Goal: Task Accomplishment & Management: Complete application form

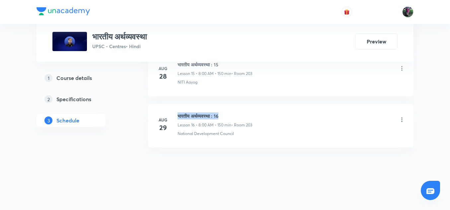
click at [234, 112] on li "[DATE] भारतीय अर्थव्यवस्था : 16 Lesson 16 • 8:00 AM • 150 min • Room 203 Nation…" at bounding box center [281, 125] width 266 height 43
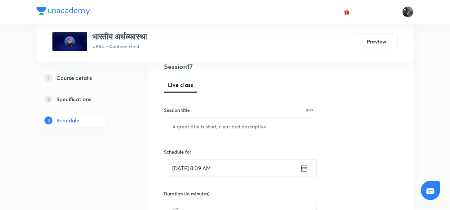
scroll to position [83, 0]
click at [206, 126] on input "text" at bounding box center [238, 125] width 149 height 17
paste input "भारतीय अर्थव्यवस्था : 16"
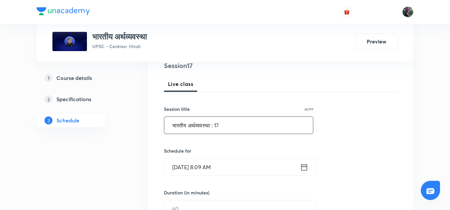
type input "भारतीय अर्थव्यवस्था : 17"
click at [195, 169] on input "Aug 30, 2025, 8:09 AM" at bounding box center [232, 167] width 136 height 17
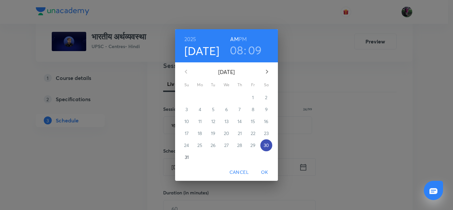
click at [264, 148] on p "30" at bounding box center [266, 145] width 5 height 7
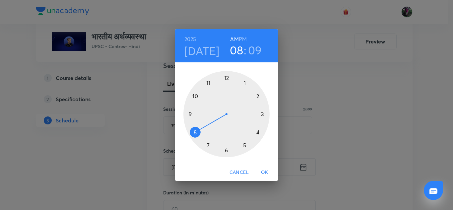
click at [195, 133] on div at bounding box center [227, 114] width 86 height 86
click at [237, 148] on div at bounding box center [227, 114] width 86 height 86
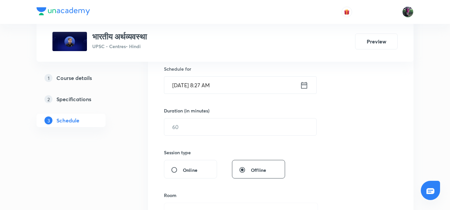
scroll to position [165, 0]
click at [184, 128] on input "text" at bounding box center [240, 126] width 152 height 17
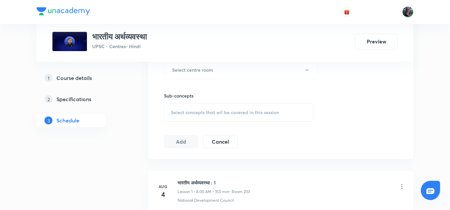
scroll to position [307, 0]
type input "150"
click at [195, 72] on h6 "Select centre room" at bounding box center [192, 69] width 41 height 7
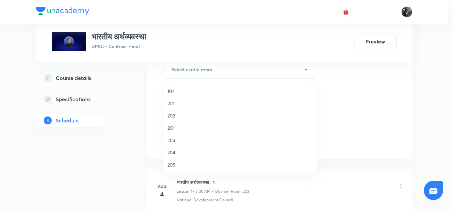
click at [172, 141] on span "203" at bounding box center [240, 140] width 145 height 7
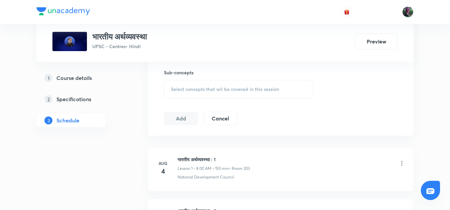
scroll to position [333, 0]
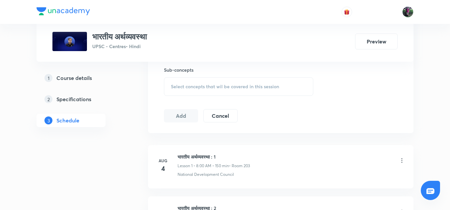
click at [209, 86] on span "Select concepts that wil be covered in this session" at bounding box center [225, 86] width 108 height 5
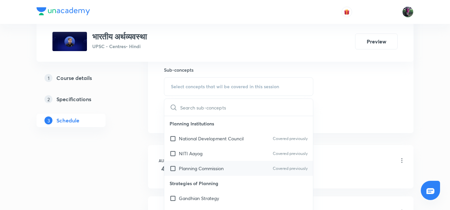
click at [199, 166] on p "Planning Commission" at bounding box center [201, 168] width 45 height 7
checkbox input "true"
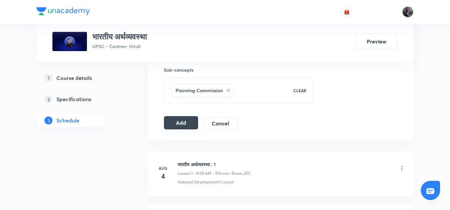
click at [184, 122] on button "Add" at bounding box center [181, 122] width 34 height 13
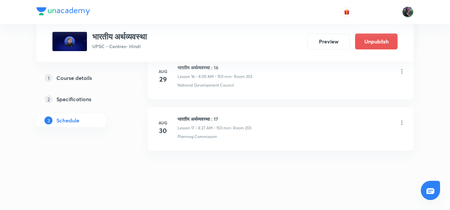
scroll to position [892, 0]
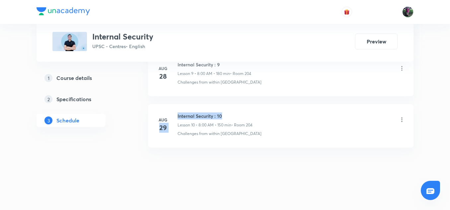
drag, startPoint x: 0, startPoint y: 0, endPoint x: 237, endPoint y: 112, distance: 262.2
click at [237, 112] on li "Aug 29 Internal Security : 10 Lesson 10 • 8:00 AM • 150 min • Room 204 Challeng…" at bounding box center [281, 125] width 266 height 43
click at [233, 112] on li "Aug 29 Internal Security : 10 Lesson 10 • 8:00 AM • 150 min • Room 204 Challeng…" at bounding box center [281, 125] width 266 height 43
drag, startPoint x: 177, startPoint y: 116, endPoint x: 235, endPoint y: 116, distance: 58.8
click at [235, 116] on div "Aug 29 Internal Security : 10 Lesson 10 • 8:00 AM • 150 min • Room 204 Challeng…" at bounding box center [280, 125] width 249 height 24
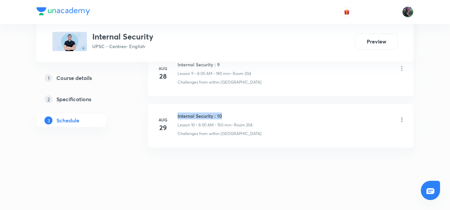
copy h6 "Internal Security : 10"
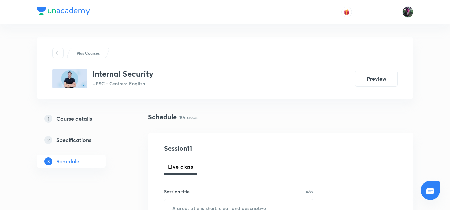
scroll to position [67, 0]
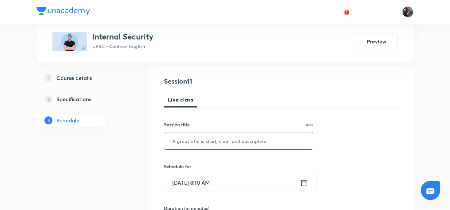
click at [208, 140] on input "text" at bounding box center [238, 140] width 149 height 17
paste input "Internal Security : 10"
type input "Internal Security : 11"
click at [196, 182] on input "Aug 30, 2025, 8:10 AM" at bounding box center [232, 182] width 136 height 17
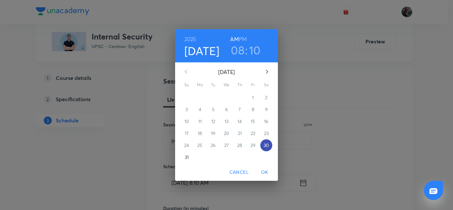
click at [264, 146] on p "30" at bounding box center [266, 145] width 5 height 7
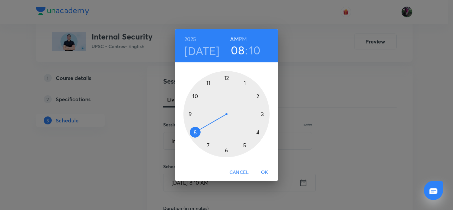
click at [195, 133] on div at bounding box center [227, 114] width 86 height 86
click at [236, 151] on div at bounding box center [227, 114] width 86 height 86
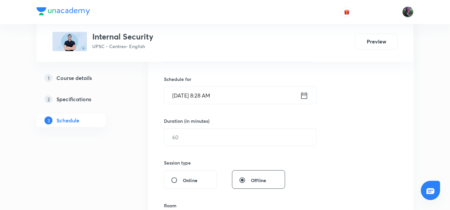
scroll to position [155, 0]
click at [186, 136] on input "text" at bounding box center [240, 136] width 152 height 17
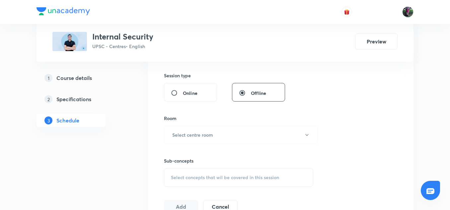
scroll to position [244, 0]
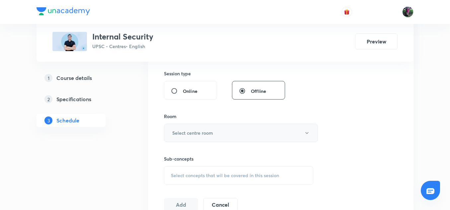
type input "180"
click at [192, 132] on h6 "Select centre room" at bounding box center [192, 132] width 41 height 7
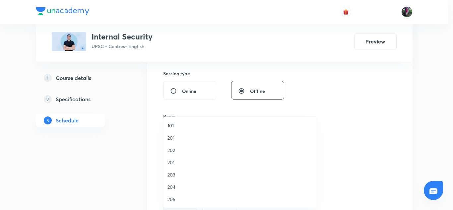
click at [170, 187] on span "204" at bounding box center [240, 187] width 145 height 7
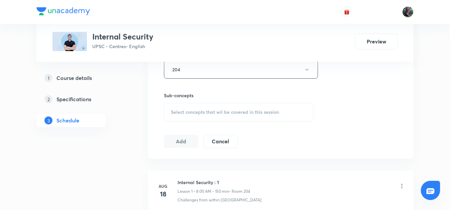
scroll to position [310, 0]
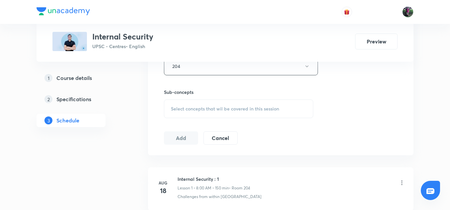
click at [222, 107] on span "Select concepts that wil be covered in this session" at bounding box center [225, 108] width 108 height 5
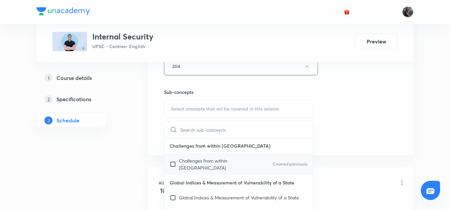
click at [201, 158] on p "Challenges from within India" at bounding box center [212, 164] width 67 height 14
checkbox input "true"
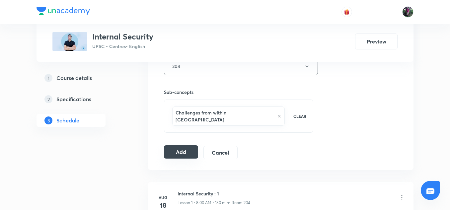
click at [179, 146] on button "Add" at bounding box center [181, 151] width 34 height 13
click at [179, 146] on button "Add" at bounding box center [181, 152] width 34 height 13
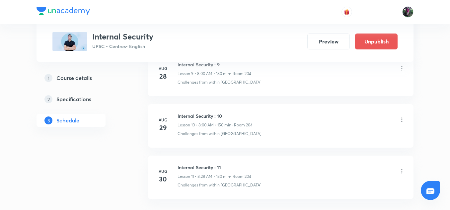
scroll to position [583, 0]
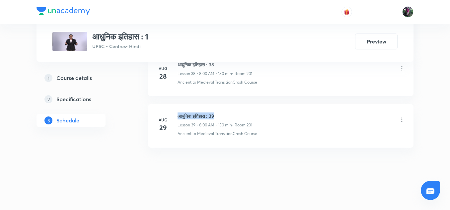
drag, startPoint x: 179, startPoint y: 116, endPoint x: 232, endPoint y: 113, distance: 53.2
click at [232, 113] on h6 "आधुनिक इतिहास : 39" at bounding box center [215, 116] width 75 height 7
copy h6 "आधुनिक इतिहास : 39"
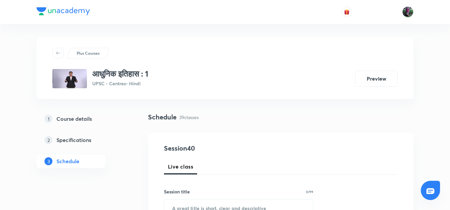
scroll to position [94, 0]
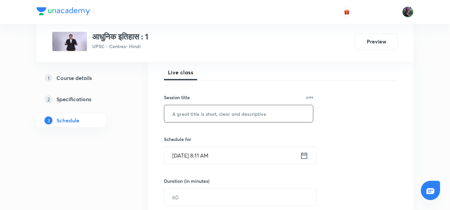
click at [197, 112] on input "text" at bounding box center [238, 113] width 149 height 17
paste input "आधुनिक इतिहास : 39"
type input "आधुनिक इतिहास : 40"
click at [185, 154] on input "Aug 30, 2025, 8:11 AM" at bounding box center [232, 155] width 136 height 17
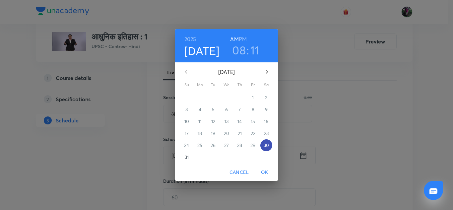
click at [268, 145] on p "30" at bounding box center [266, 145] width 5 height 7
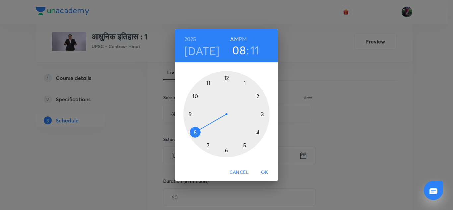
click at [195, 131] on div at bounding box center [227, 114] width 86 height 86
click at [227, 150] on div at bounding box center [227, 114] width 86 height 86
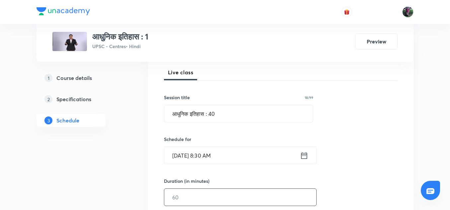
click at [182, 199] on input "text" at bounding box center [240, 197] width 152 height 17
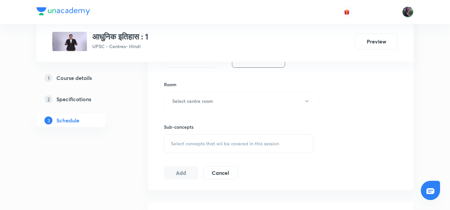
scroll to position [276, 0]
type input "150"
click at [203, 96] on button "Select centre room" at bounding box center [241, 101] width 154 height 18
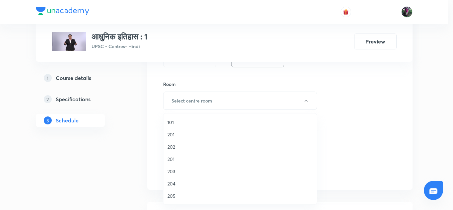
click at [172, 157] on span "201" at bounding box center [240, 159] width 145 height 7
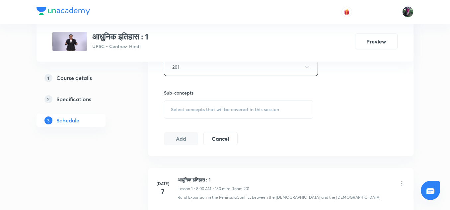
scroll to position [314, 0]
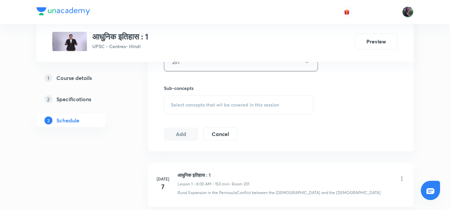
click at [208, 104] on span "Select concepts that wil be covered in this session" at bounding box center [225, 104] width 108 height 5
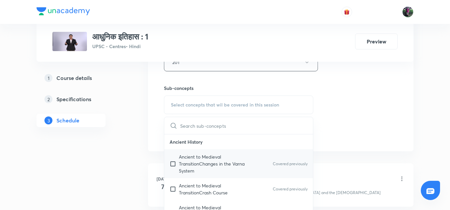
click at [196, 163] on p "Ancient to Medieval TransitionChanges in the Varna System" at bounding box center [212, 163] width 67 height 21
checkbox input "true"
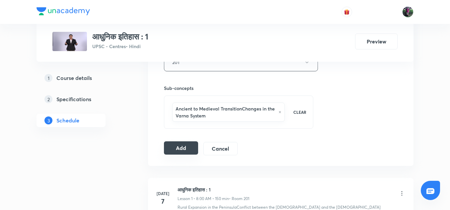
click at [180, 150] on button "Add" at bounding box center [181, 147] width 34 height 13
click at [180, 150] on button "Add" at bounding box center [181, 148] width 34 height 13
click at [180, 150] on button "Add" at bounding box center [181, 147] width 34 height 13
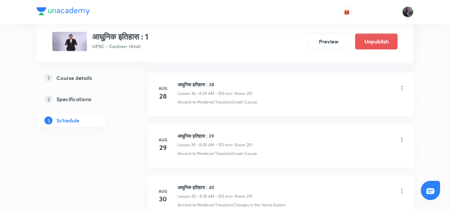
scroll to position [2380, 0]
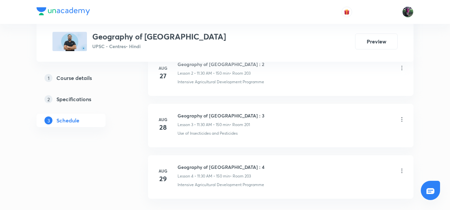
scroll to position [528, 0]
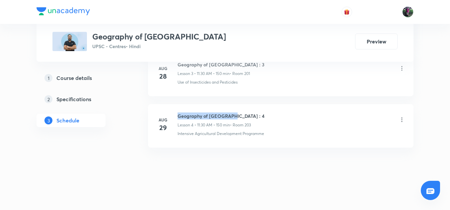
drag, startPoint x: 178, startPoint y: 116, endPoint x: 238, endPoint y: 116, distance: 59.8
click at [238, 116] on h6 "Geography of [GEOGRAPHIC_DATA] : 4" at bounding box center [221, 116] width 87 height 7
copy h6 "Geography of [GEOGRAPHIC_DATA] : 4"
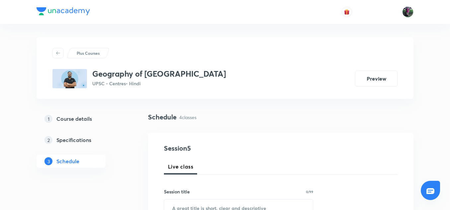
scroll to position [57, 0]
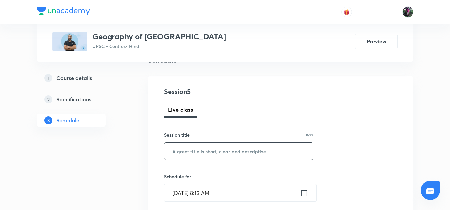
click at [190, 152] on input "text" at bounding box center [238, 151] width 149 height 17
paste input "Geography of [GEOGRAPHIC_DATA] : 4"
type input "Geography of [GEOGRAPHIC_DATA] : 5"
click at [184, 197] on input "[DATE] 8:13 AM" at bounding box center [232, 193] width 136 height 17
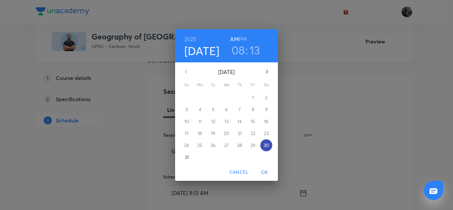
click at [267, 146] on p "30" at bounding box center [266, 145] width 5 height 7
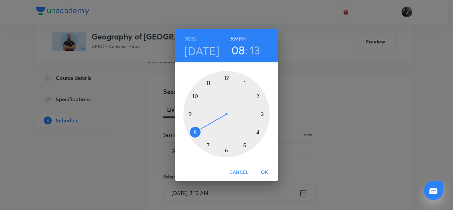
click at [209, 82] on div at bounding box center [227, 114] width 86 height 86
click at [226, 150] on div at bounding box center [227, 114] width 86 height 86
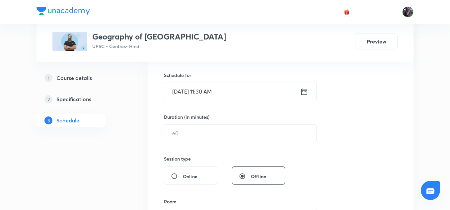
scroll to position [159, 0]
click at [185, 132] on input "text" at bounding box center [240, 132] width 152 height 17
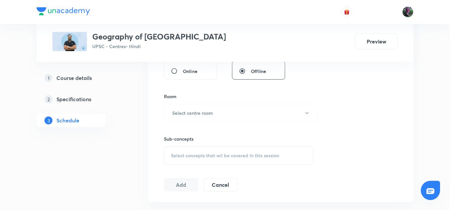
scroll to position [265, 0]
type input "150"
click at [199, 111] on h6 "Select centre room" at bounding box center [192, 111] width 41 height 7
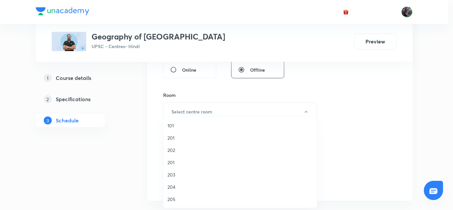
click at [171, 175] on span "203" at bounding box center [240, 174] width 145 height 7
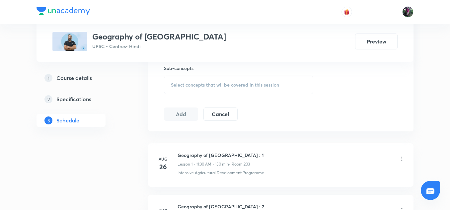
scroll to position [336, 0]
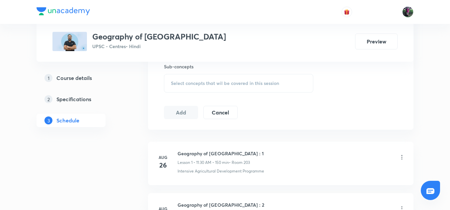
click at [220, 85] on span "Select concepts that wil be covered in this session" at bounding box center [225, 83] width 108 height 5
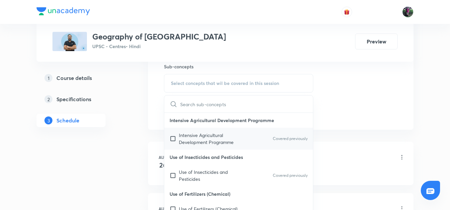
click at [200, 138] on p "Intensive Agricultural Development Programme" at bounding box center [212, 139] width 67 height 14
checkbox input "true"
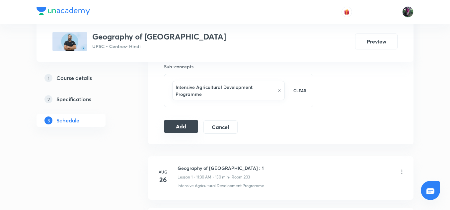
click at [184, 123] on button "Add" at bounding box center [181, 126] width 34 height 13
